Goal: Navigation & Orientation: Find specific page/section

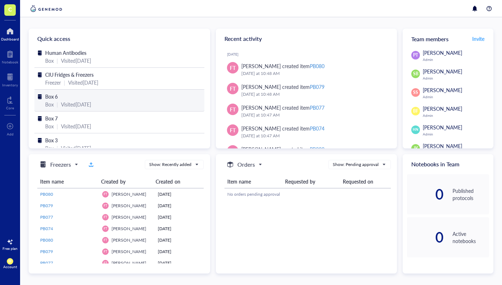
click at [64, 100] on div "Box 6" at bounding box center [119, 96] width 148 height 8
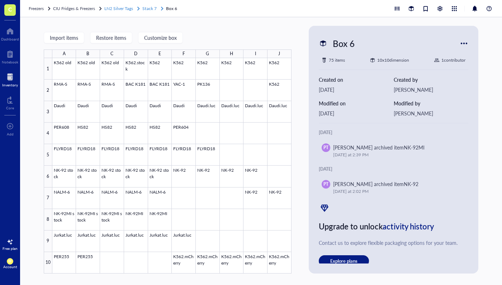
click at [152, 10] on span "Stack 7" at bounding box center [149, 8] width 14 height 6
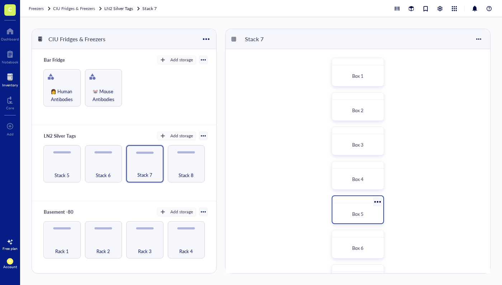
click at [365, 215] on div "Box 5" at bounding box center [357, 213] width 39 height 7
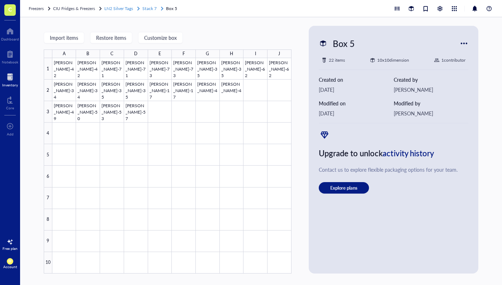
click at [154, 9] on span "Stack 7" at bounding box center [149, 8] width 14 height 6
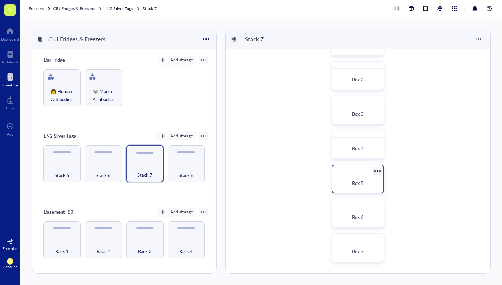
scroll to position [38, 0]
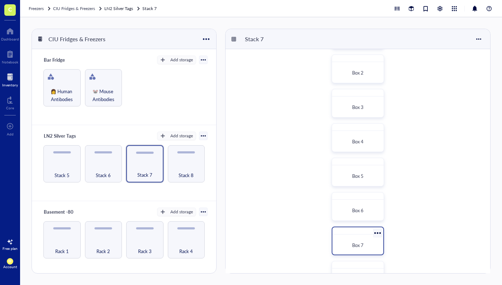
click at [354, 242] on span "Box 7" at bounding box center [357, 245] width 11 height 7
